Goal: Task Accomplishment & Management: Manage account settings

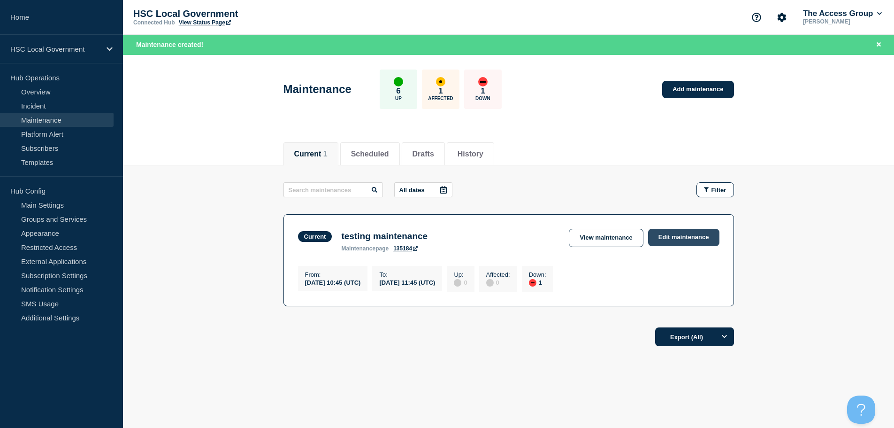
click at [675, 240] on link "Edit maintenance" at bounding box center [683, 237] width 71 height 17
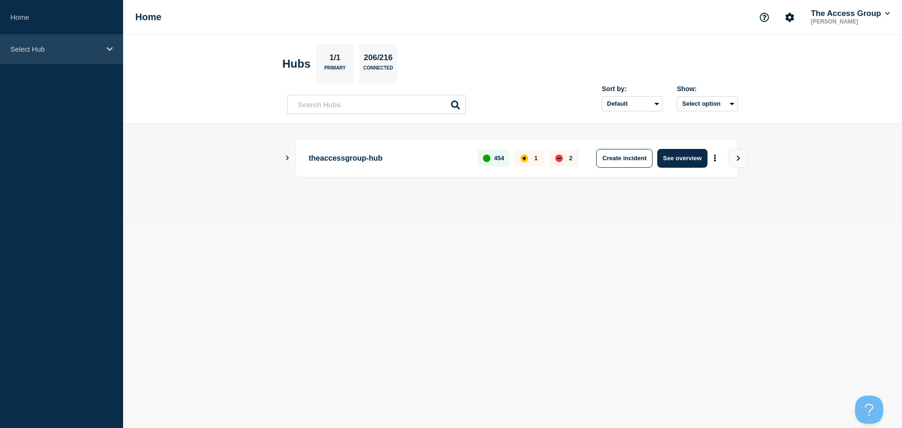
drag, startPoint x: 101, startPoint y: 38, endPoint x: 101, endPoint y: 43, distance: 5.6
click at [101, 43] on div "Select Hub" at bounding box center [61, 49] width 123 height 29
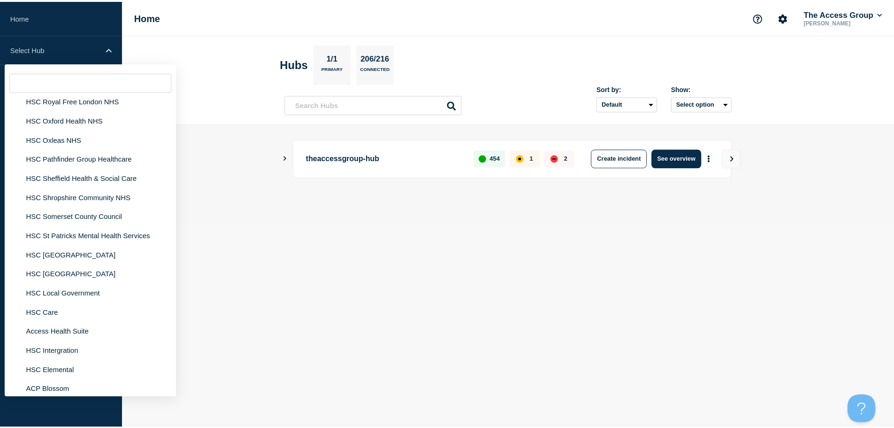
scroll to position [2160, 0]
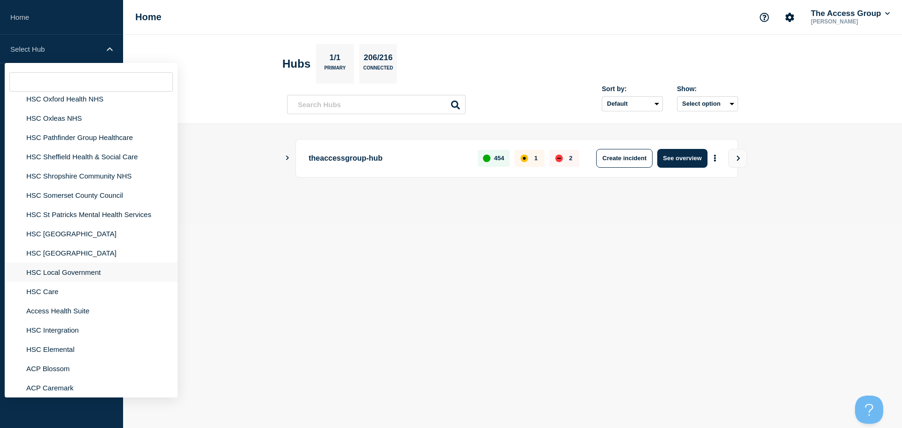
click at [83, 262] on li "HSC Local Government" at bounding box center [91, 271] width 173 height 19
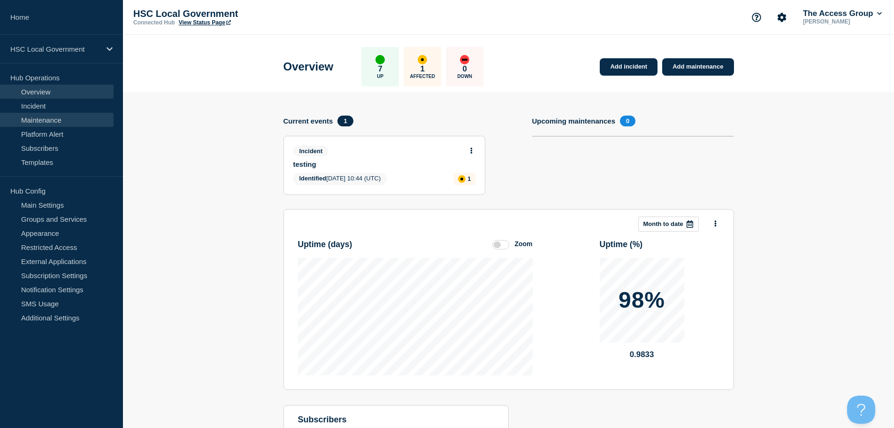
click at [55, 122] on link "Maintenance" at bounding box center [57, 120] width 114 height 14
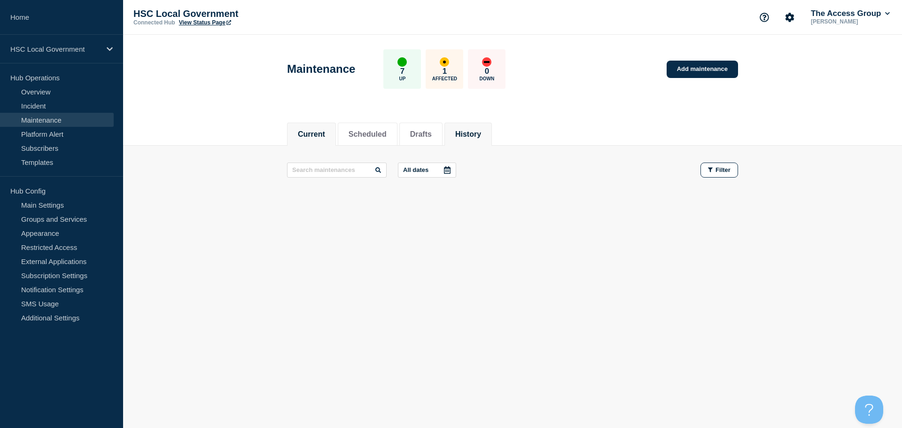
click at [472, 133] on button "History" at bounding box center [468, 134] width 26 height 8
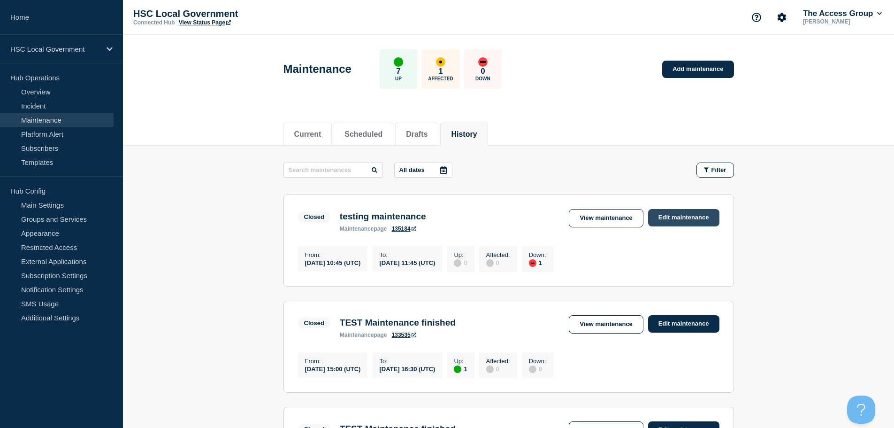
click at [671, 218] on link "Edit maintenance" at bounding box center [683, 217] width 71 height 17
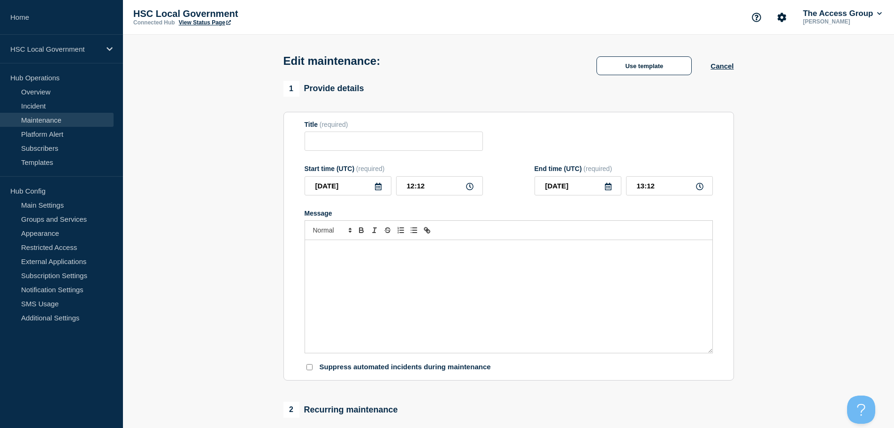
type input "testing maintenance"
type input "10:45"
type input "11:45"
checkbox input "false"
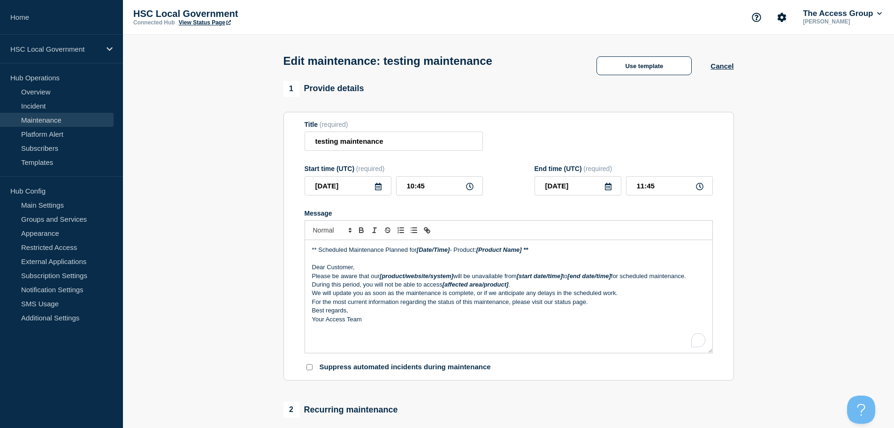
click at [605, 189] on icon at bounding box center [609, 187] width 8 height 8
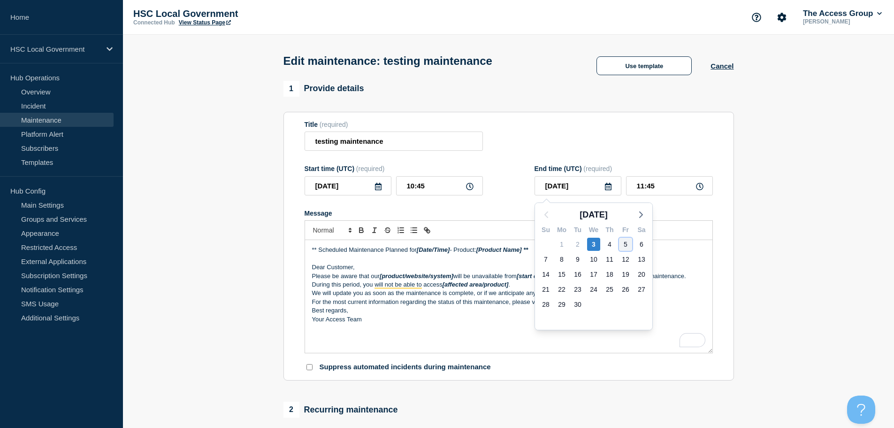
click at [629, 241] on div "5" at bounding box center [625, 244] width 13 height 13
type input "[DATE]"
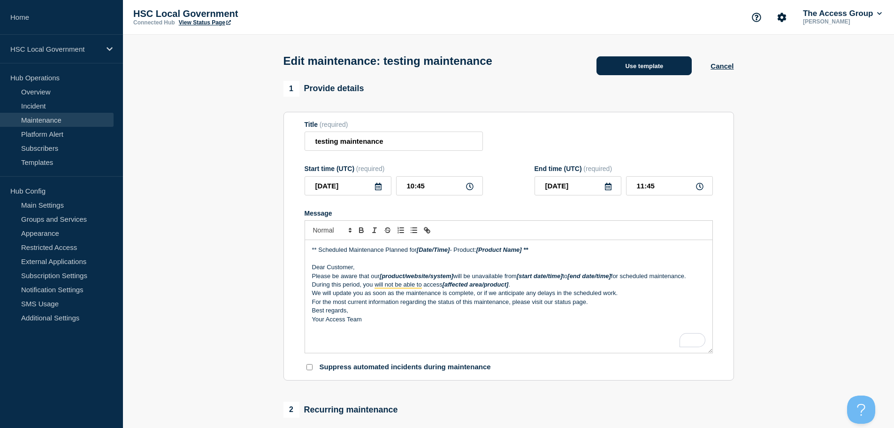
click at [657, 72] on button "Use template" at bounding box center [644, 65] width 95 height 19
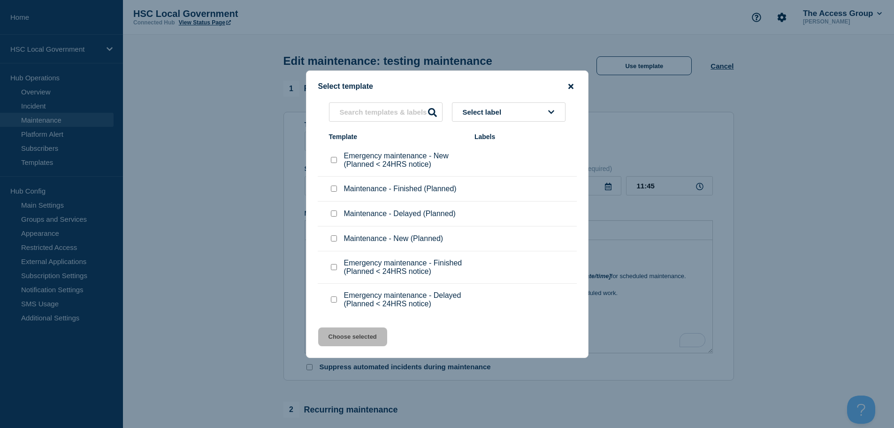
click at [570, 84] on icon "close button" at bounding box center [571, 86] width 5 height 5
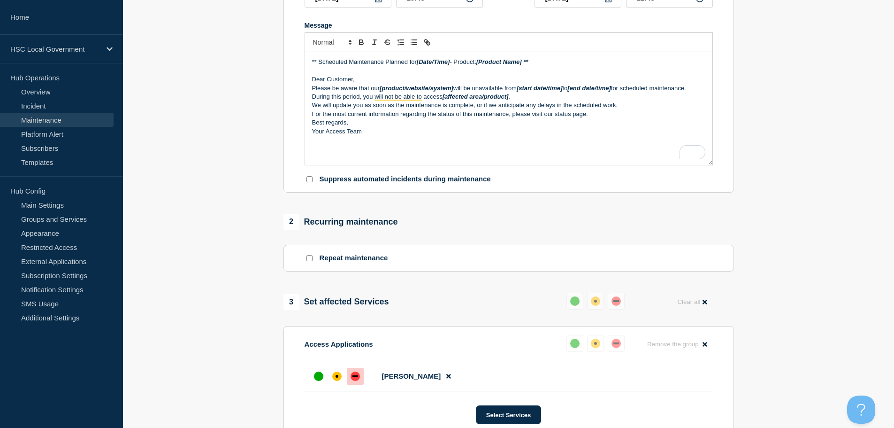
scroll to position [376, 0]
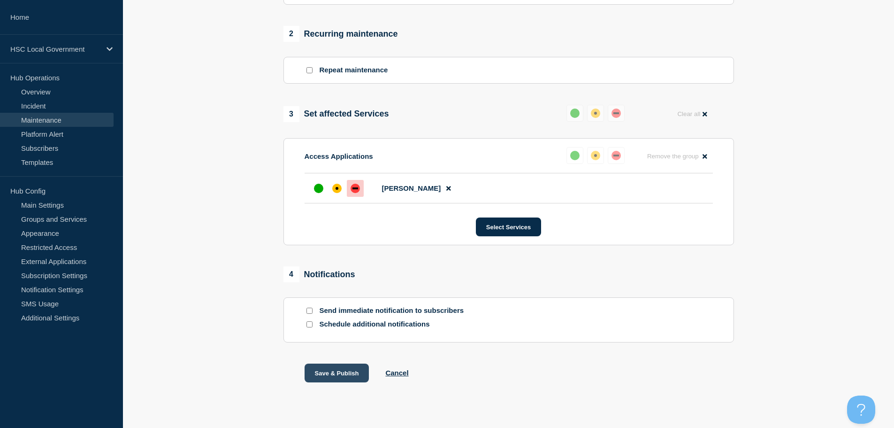
click at [334, 371] on button "Save & Publish" at bounding box center [337, 372] width 65 height 19
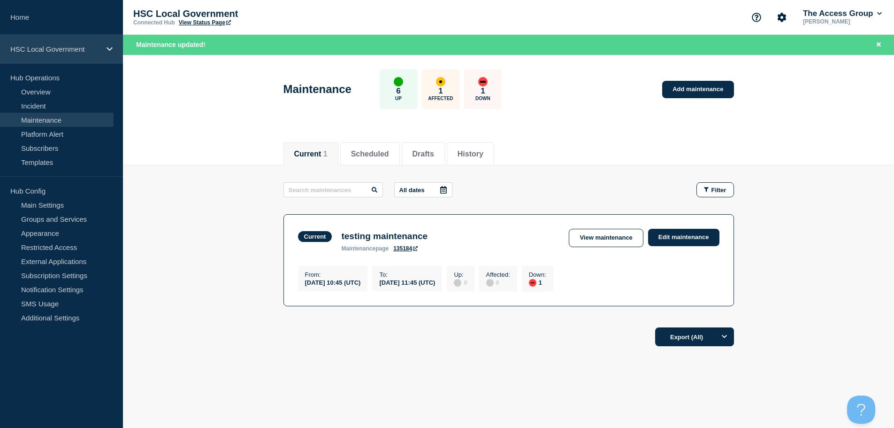
click at [103, 51] on div "HSC Local Government" at bounding box center [61, 49] width 123 height 29
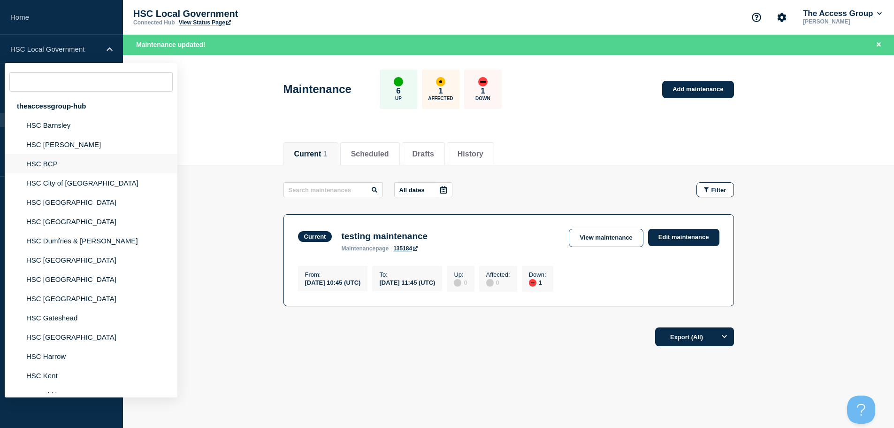
click at [40, 164] on li "HSC BCP" at bounding box center [91, 163] width 173 height 19
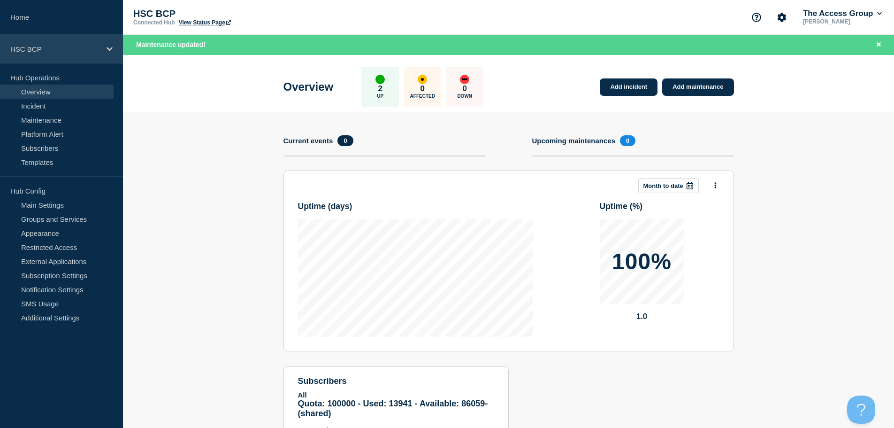
click at [103, 49] on div "HSC BCP" at bounding box center [61, 49] width 123 height 29
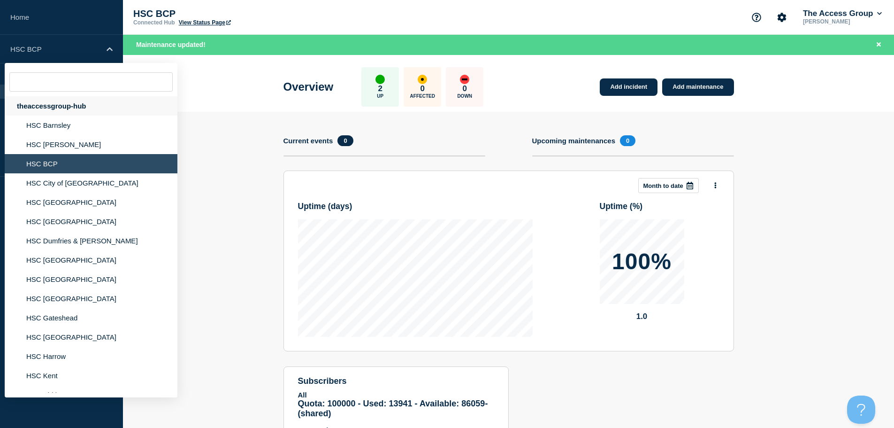
click at [58, 106] on div "theaccessgroup-hub" at bounding box center [91, 105] width 173 height 19
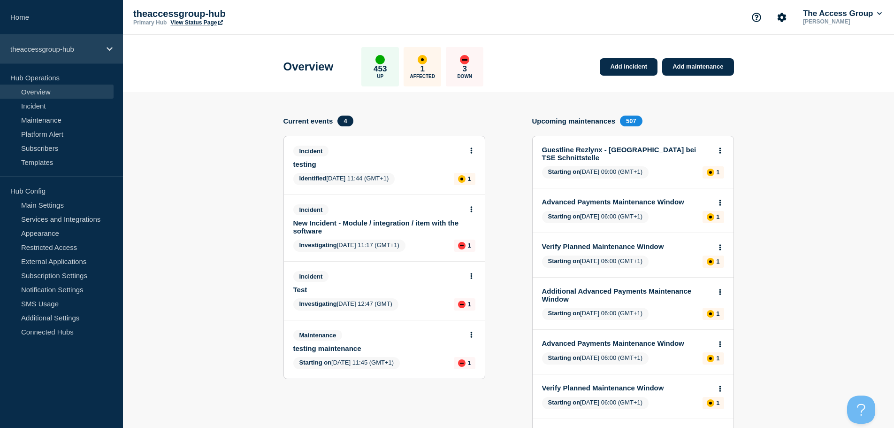
click at [78, 42] on div "theaccessgroup-hub" at bounding box center [61, 49] width 123 height 29
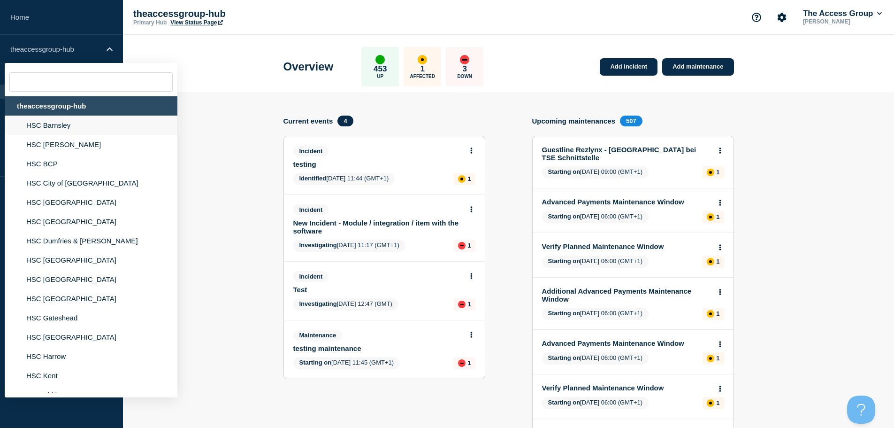
click at [56, 128] on li "HSC Barnsley" at bounding box center [91, 125] width 173 height 19
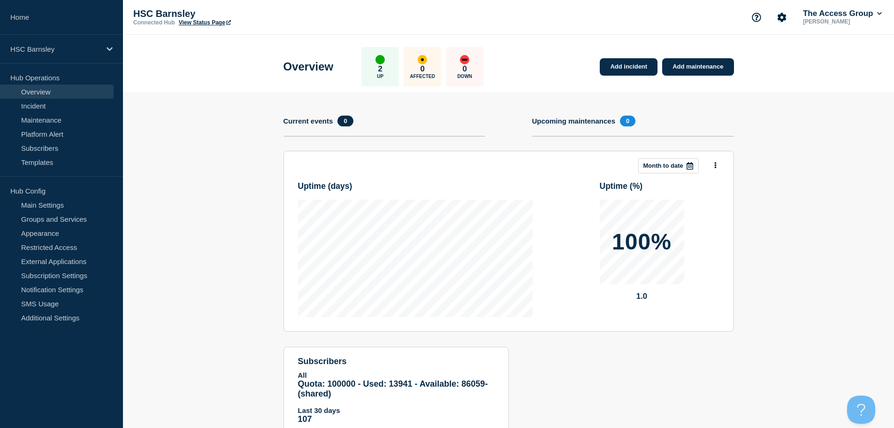
click at [211, 24] on link "View Status Page" at bounding box center [205, 22] width 52 height 7
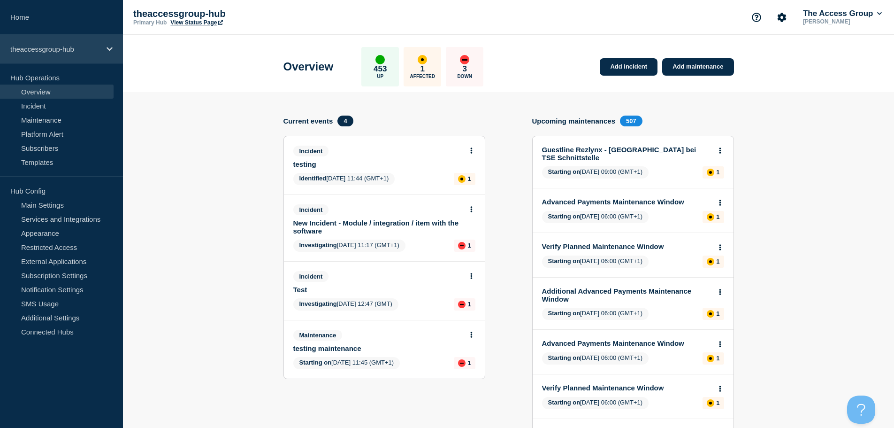
click at [108, 44] on div "theaccessgroup-hub" at bounding box center [61, 49] width 123 height 29
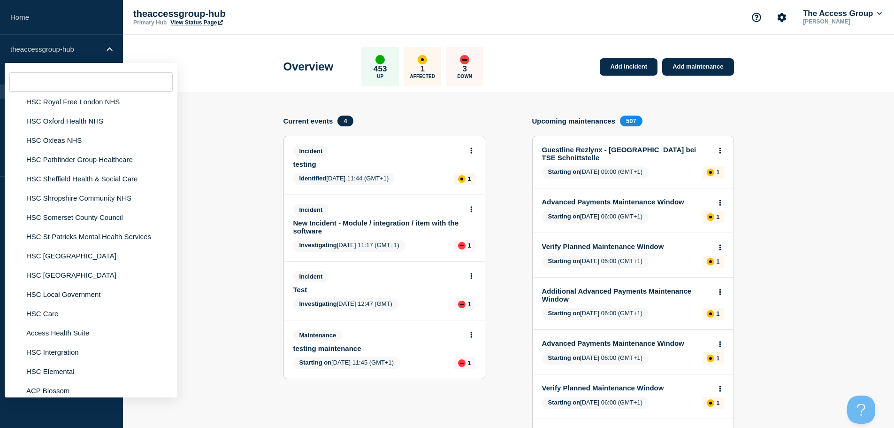
scroll to position [2160, 0]
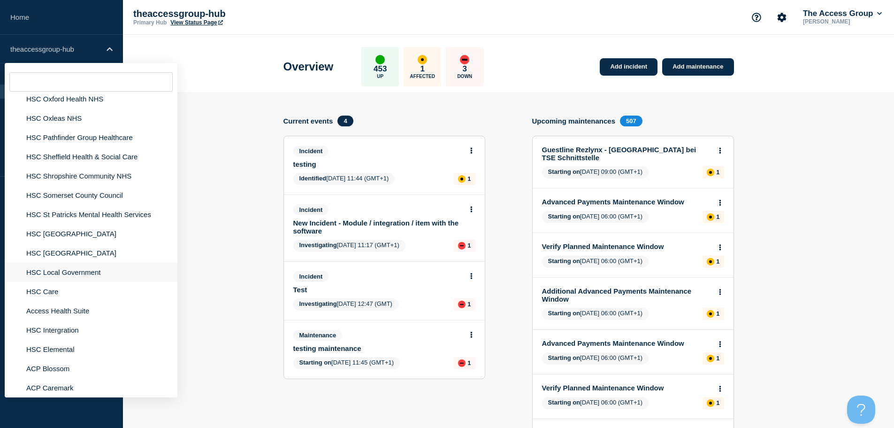
click at [80, 266] on li "HSC Local Government" at bounding box center [91, 271] width 173 height 19
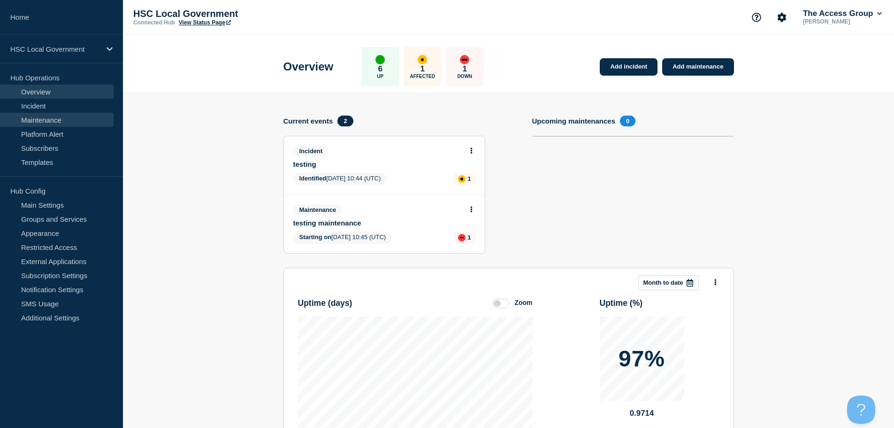
click at [63, 122] on link "Maintenance" at bounding box center [57, 120] width 114 height 14
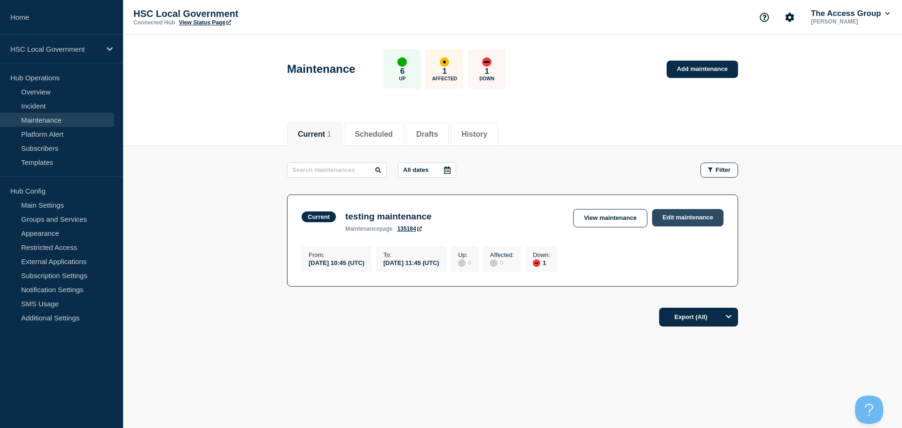
click at [690, 219] on link "Edit maintenance" at bounding box center [687, 217] width 71 height 17
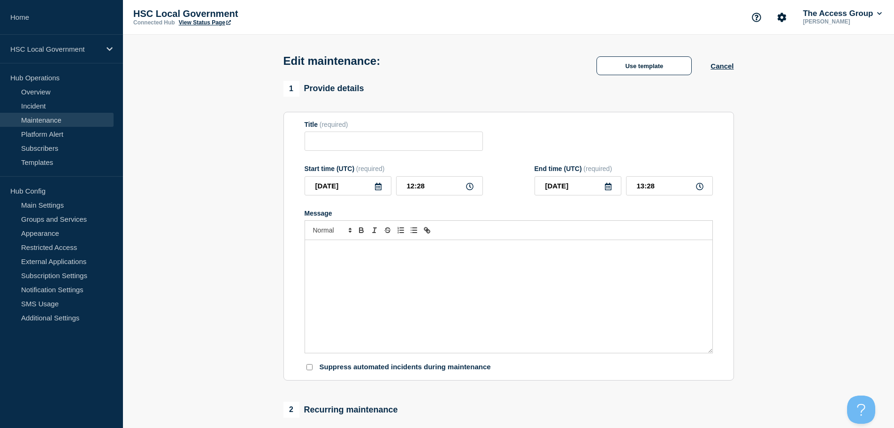
type input "testing maintenance"
type input "10:45"
type input "[DATE]"
type input "11:45"
checkbox input "false"
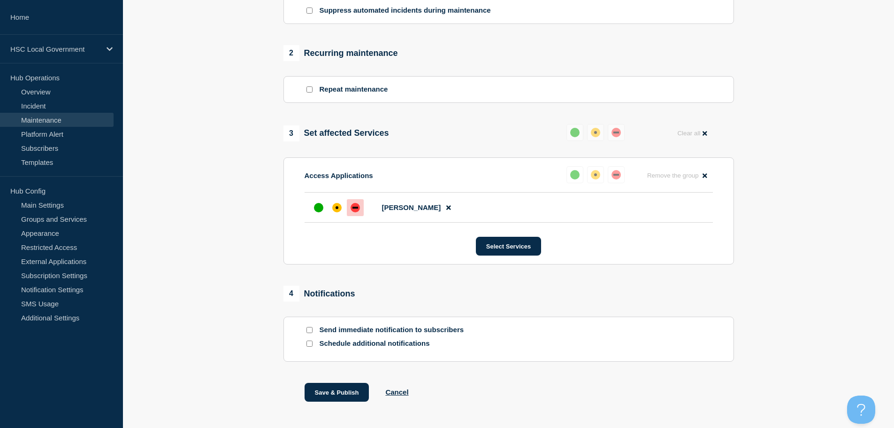
scroll to position [393, 0]
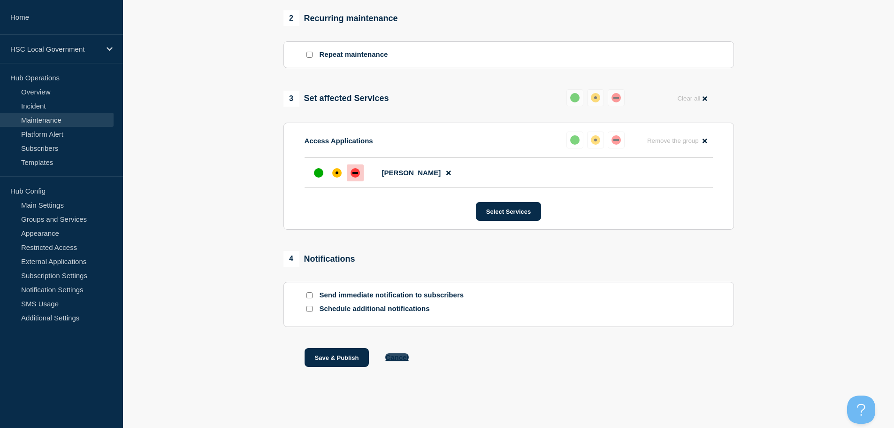
click at [407, 357] on button "Cancel" at bounding box center [396, 357] width 23 height 8
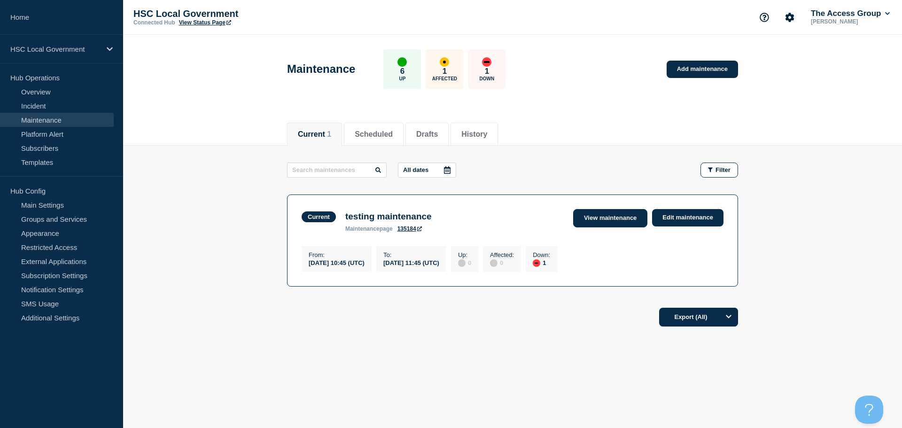
click at [605, 213] on link "View maintenance" at bounding box center [610, 218] width 74 height 18
click at [607, 217] on link "View maintenance" at bounding box center [610, 218] width 74 height 18
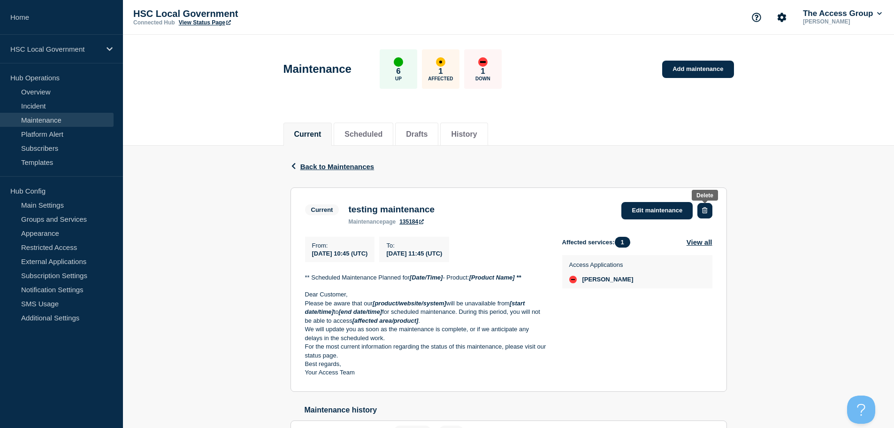
click at [710, 210] on button "button" at bounding box center [705, 210] width 15 height 15
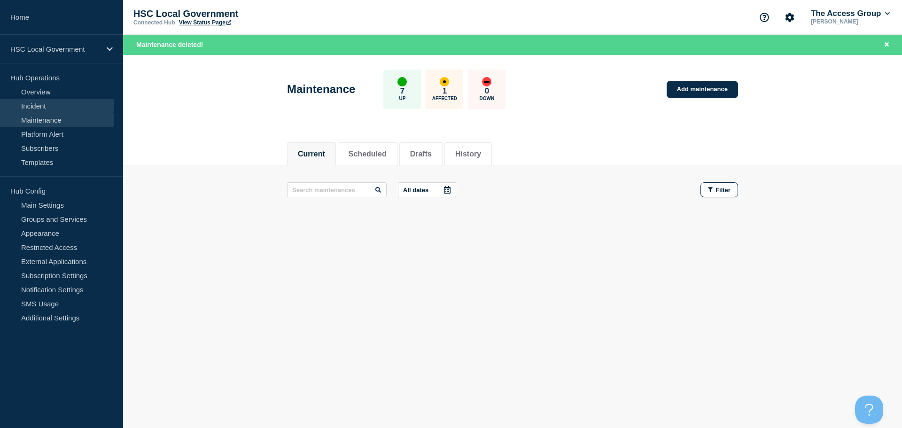
click at [40, 106] on link "Incident" at bounding box center [57, 106] width 114 height 14
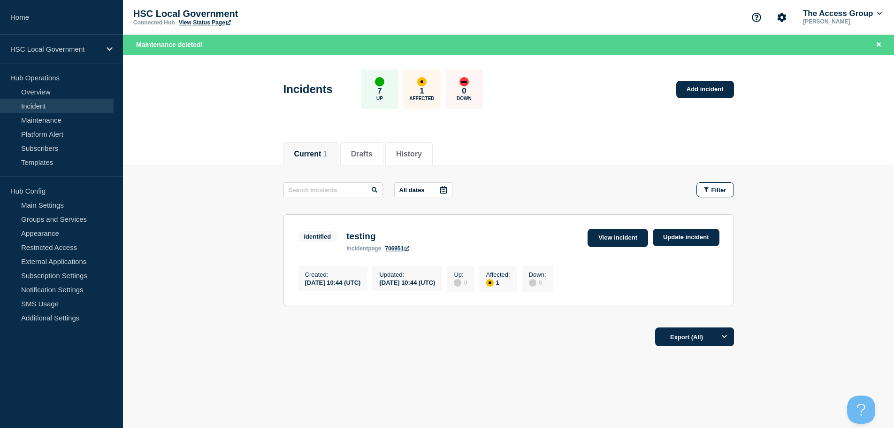
click at [618, 238] on link "View incident" at bounding box center [618, 238] width 61 height 18
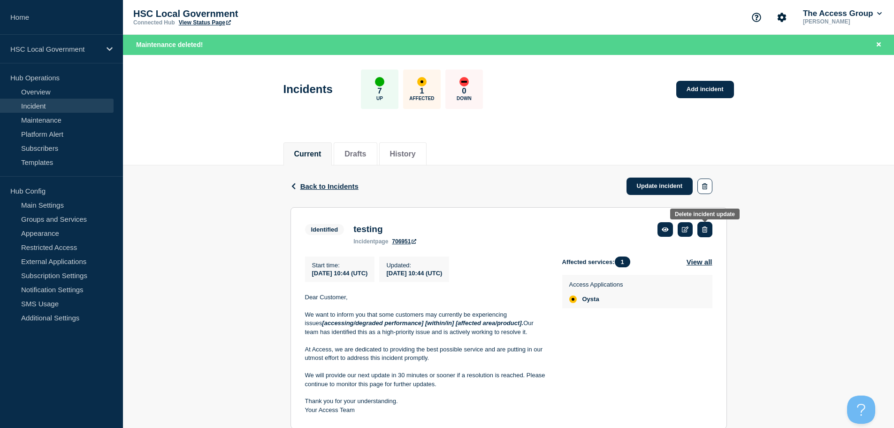
click at [709, 228] on button "button" at bounding box center [705, 229] width 15 height 15
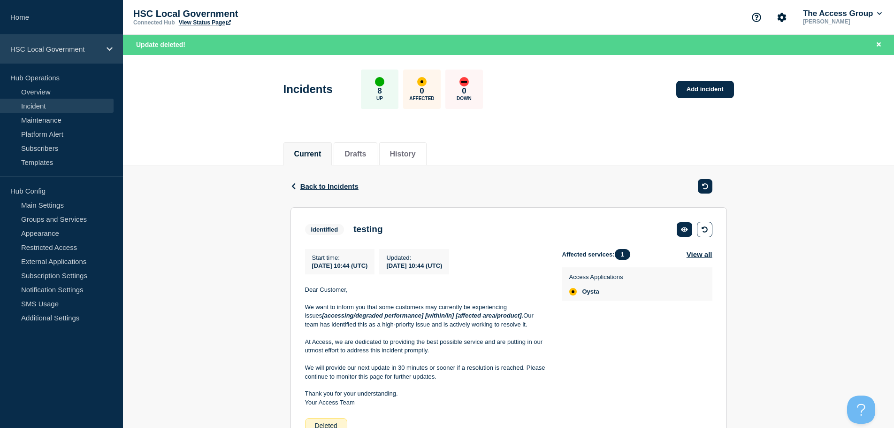
click at [69, 51] on p "HSC Local Government" at bounding box center [55, 49] width 90 height 8
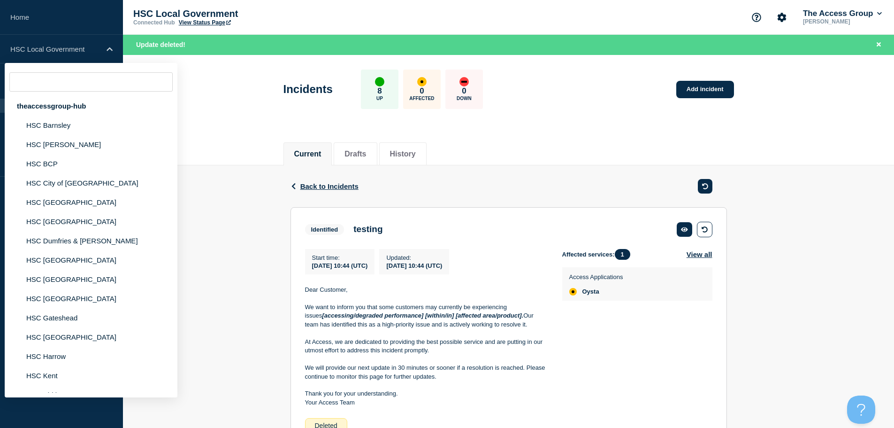
click at [226, 101] on header "Incidents 8 Up 0 Affected 0 Down Add incident" at bounding box center [508, 94] width 771 height 78
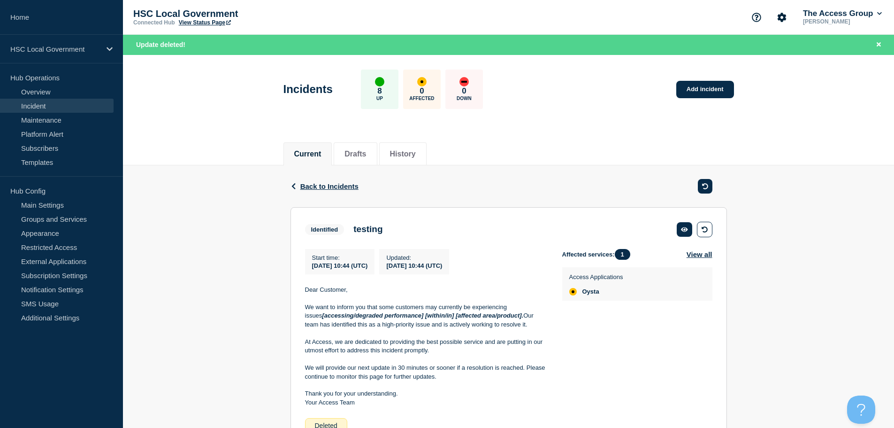
click at [206, 21] on link "View Status Page" at bounding box center [205, 22] width 52 height 7
